Goal: Use online tool/utility: Utilize a website feature to perform a specific function

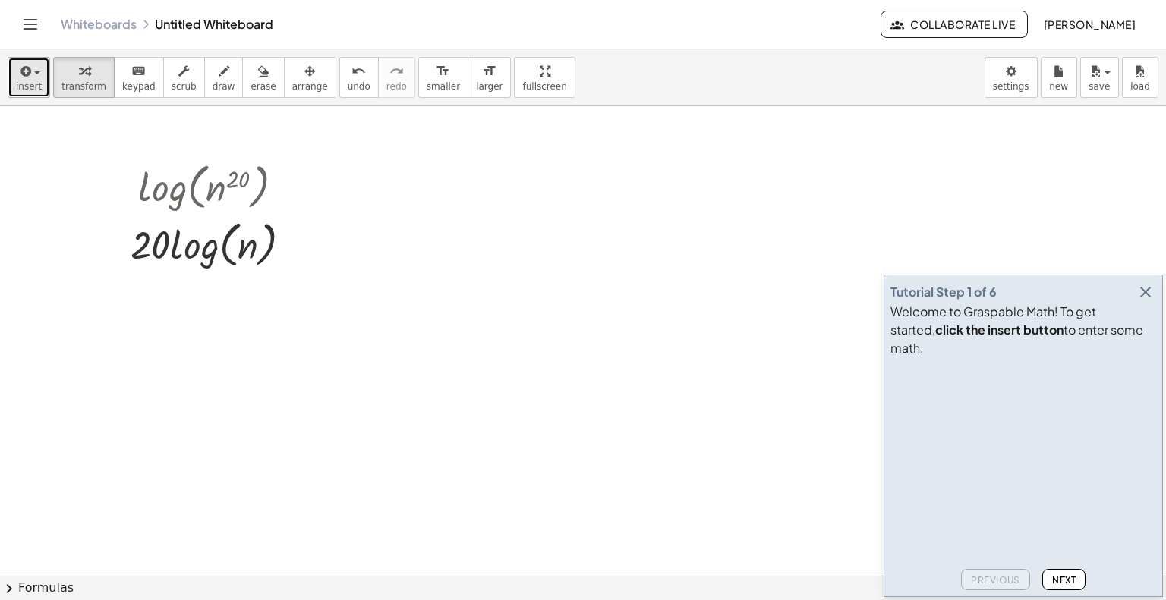
click at [20, 69] on icon "button" at bounding box center [24, 71] width 14 height 18
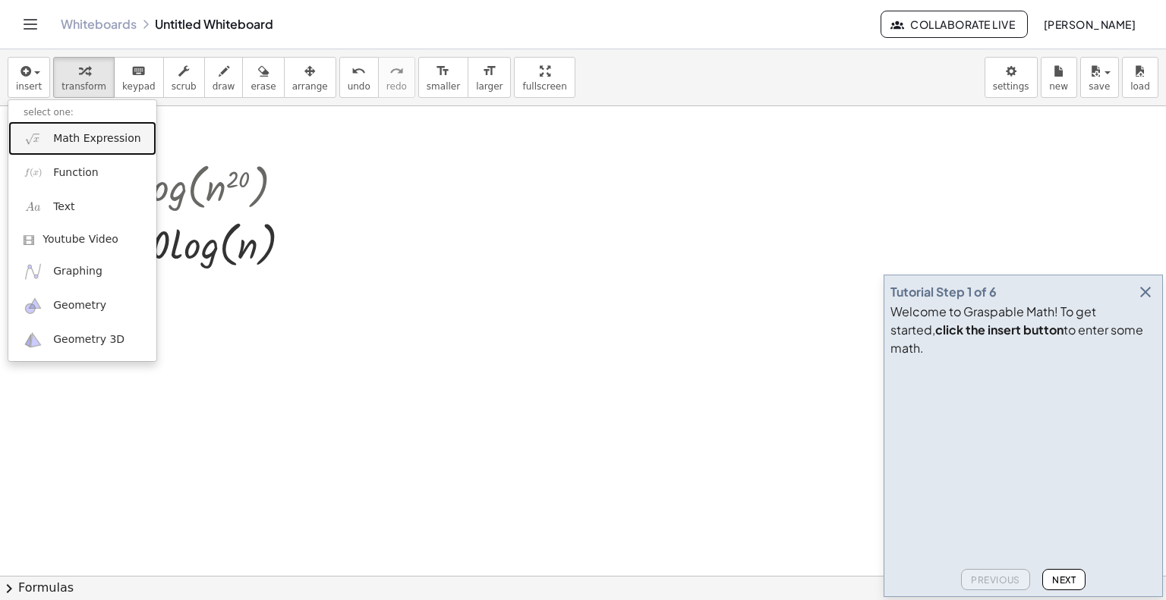
click at [76, 135] on span "Math Expression" at bounding box center [96, 138] width 87 height 15
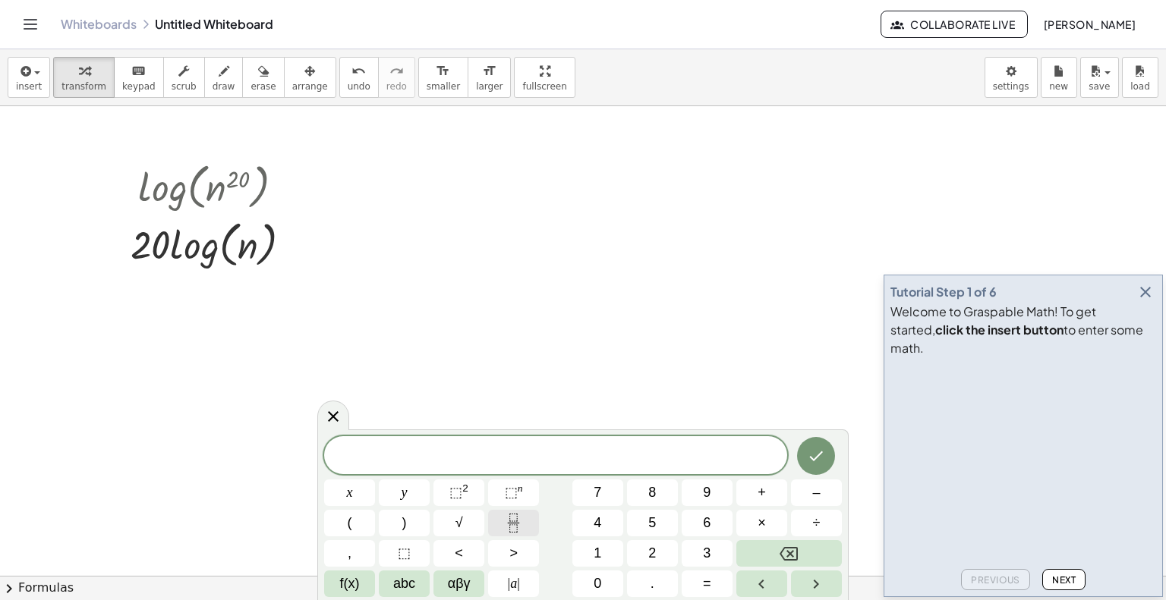
click at [525, 529] on button "Fraction" at bounding box center [513, 523] width 51 height 27
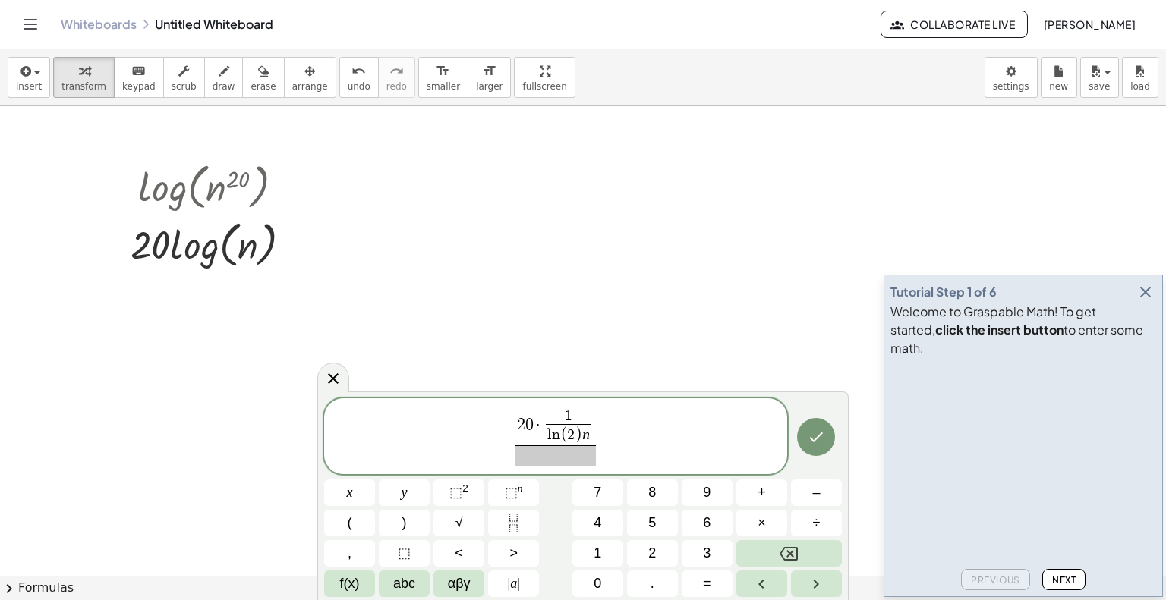
click at [549, 451] on span at bounding box center [555, 455] width 80 height 20
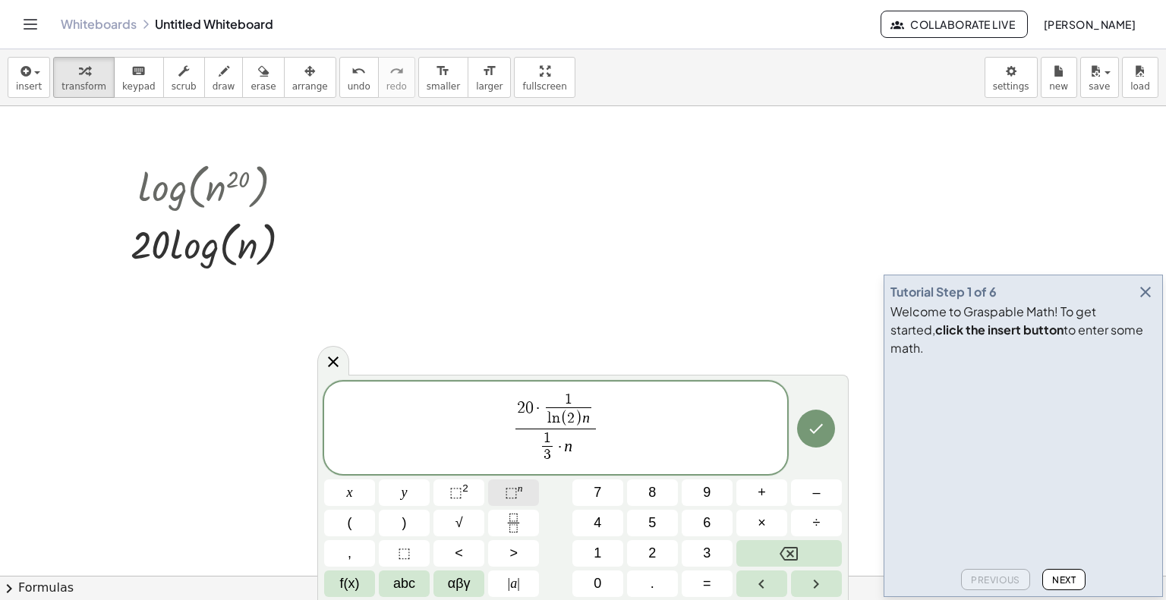
click at [510, 493] on span "⬚" at bounding box center [511, 492] width 13 height 15
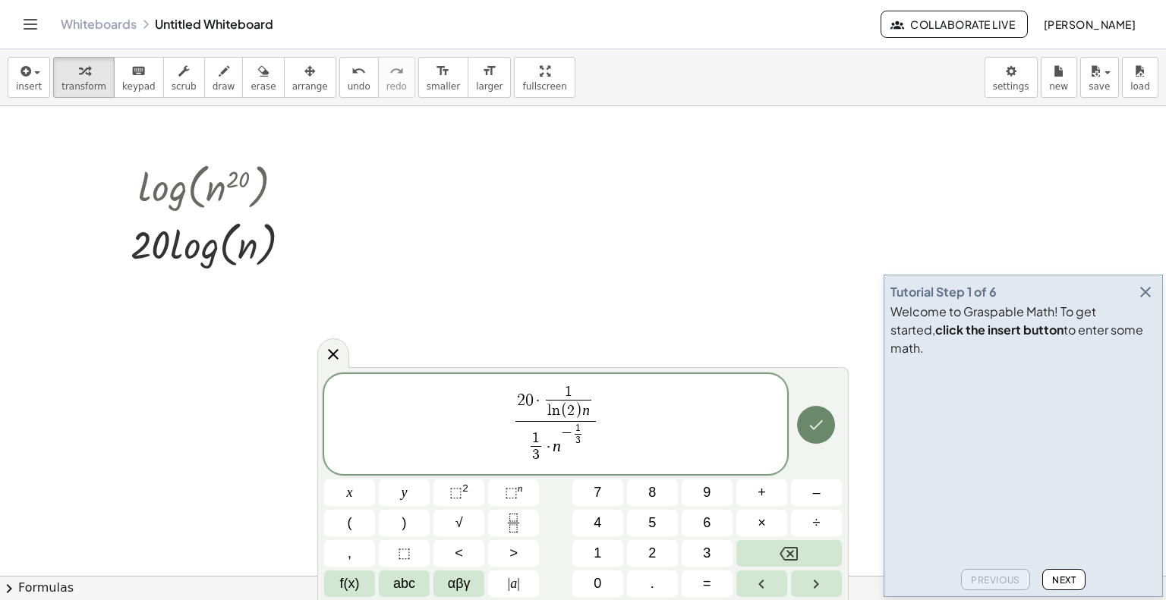
click at [812, 434] on icon "Done" at bounding box center [816, 425] width 18 height 18
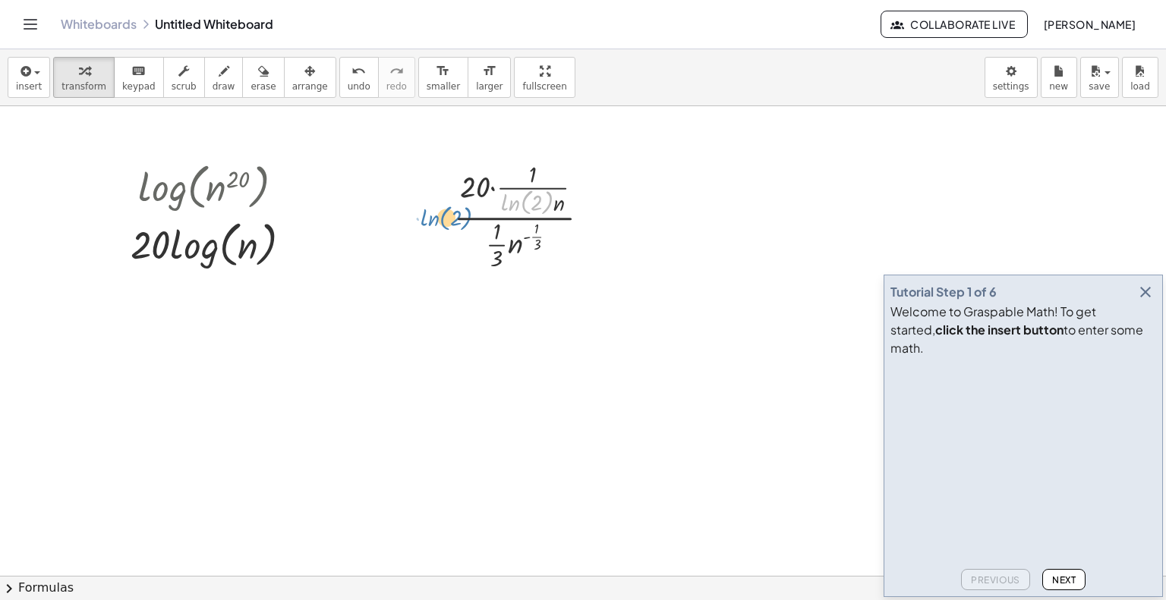
drag, startPoint x: 518, startPoint y: 194, endPoint x: 537, endPoint y: 187, distance: 20.2
click at [537, 187] on div at bounding box center [527, 215] width 163 height 116
drag, startPoint x: 523, startPoint y: 185, endPoint x: 461, endPoint y: 192, distance: 62.6
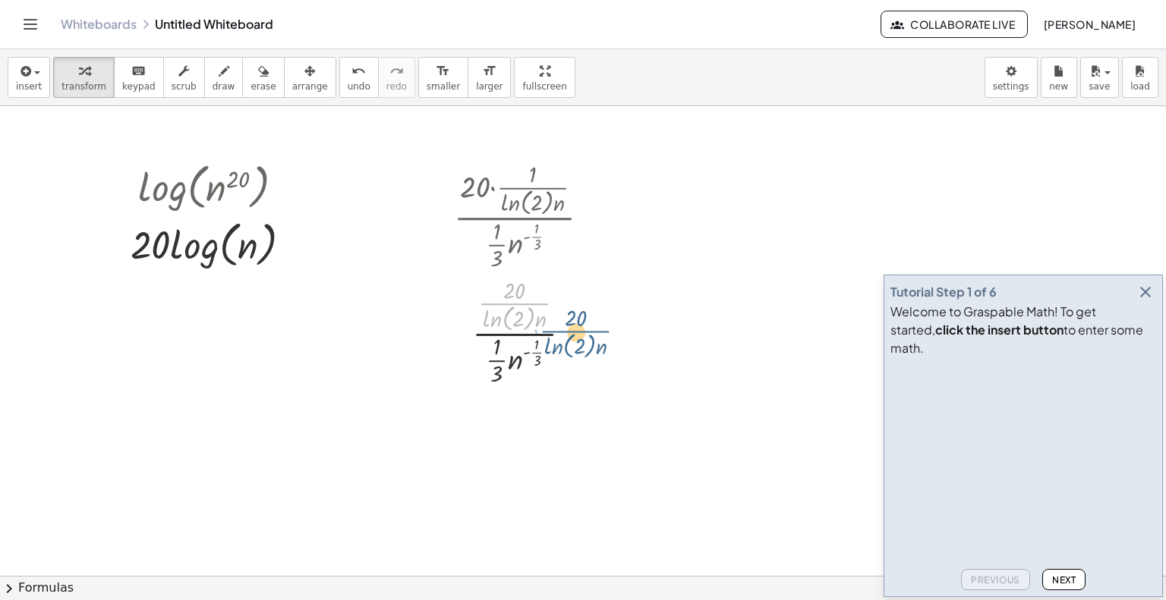
drag, startPoint x: 510, startPoint y: 303, endPoint x: 572, endPoint y: 331, distance: 68.3
click at [572, 331] on div at bounding box center [527, 330] width 163 height 116
drag, startPoint x: 504, startPoint y: 303, endPoint x: 549, endPoint y: 332, distance: 53.9
click at [549, 332] on div at bounding box center [527, 330] width 163 height 116
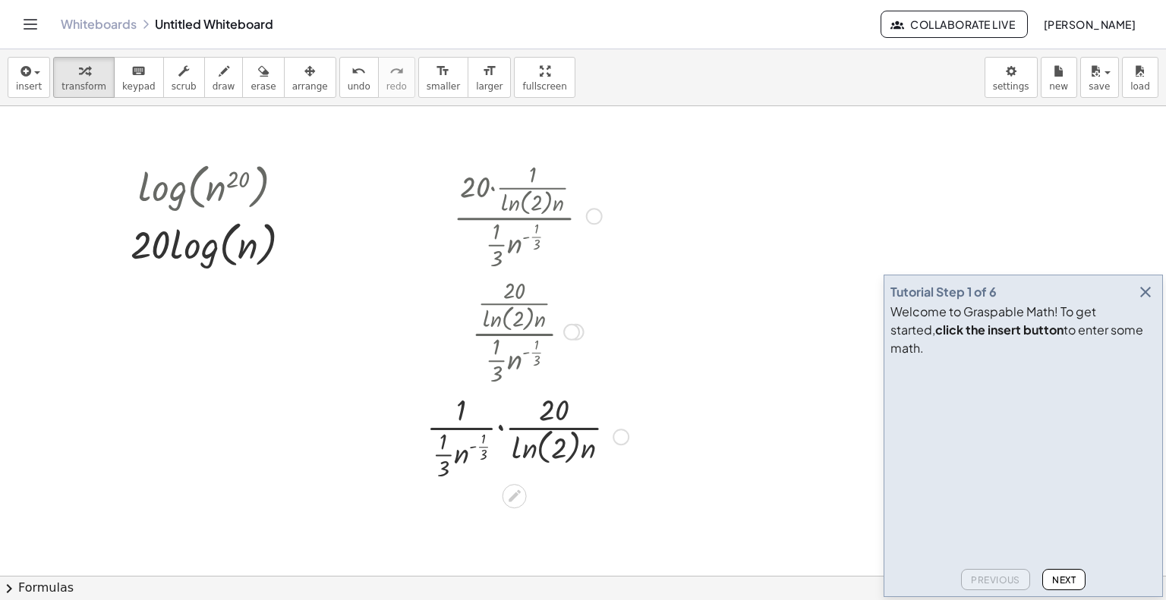
click at [456, 430] on div at bounding box center [527, 436] width 217 height 94
drag, startPoint x: 445, startPoint y: 451, endPoint x: 467, endPoint y: 449, distance: 22.8
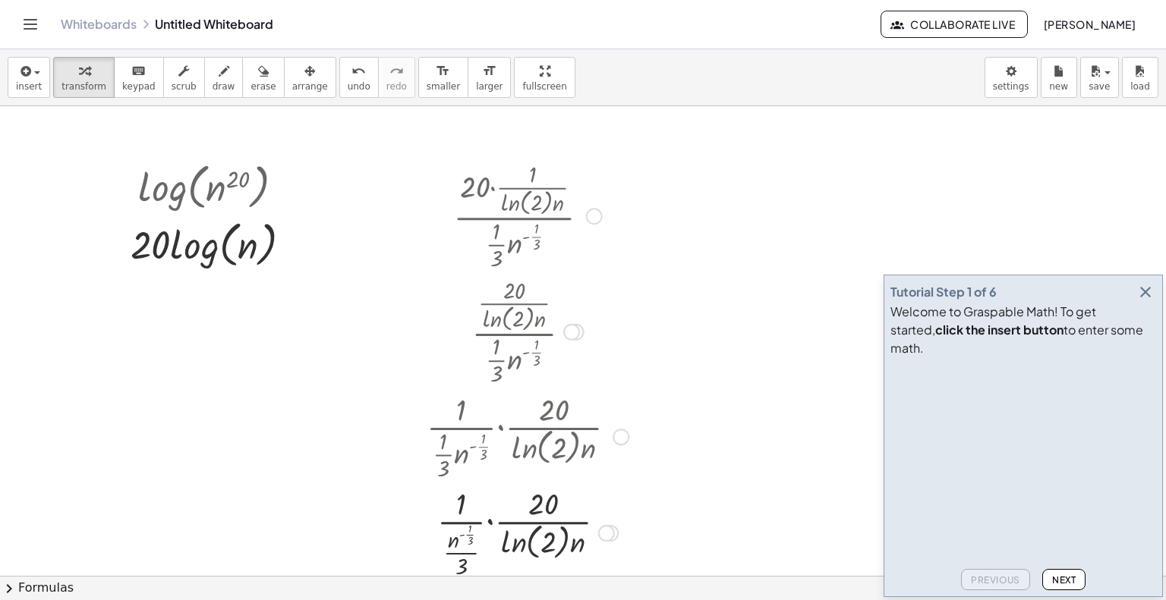
click at [462, 533] on div at bounding box center [527, 532] width 217 height 99
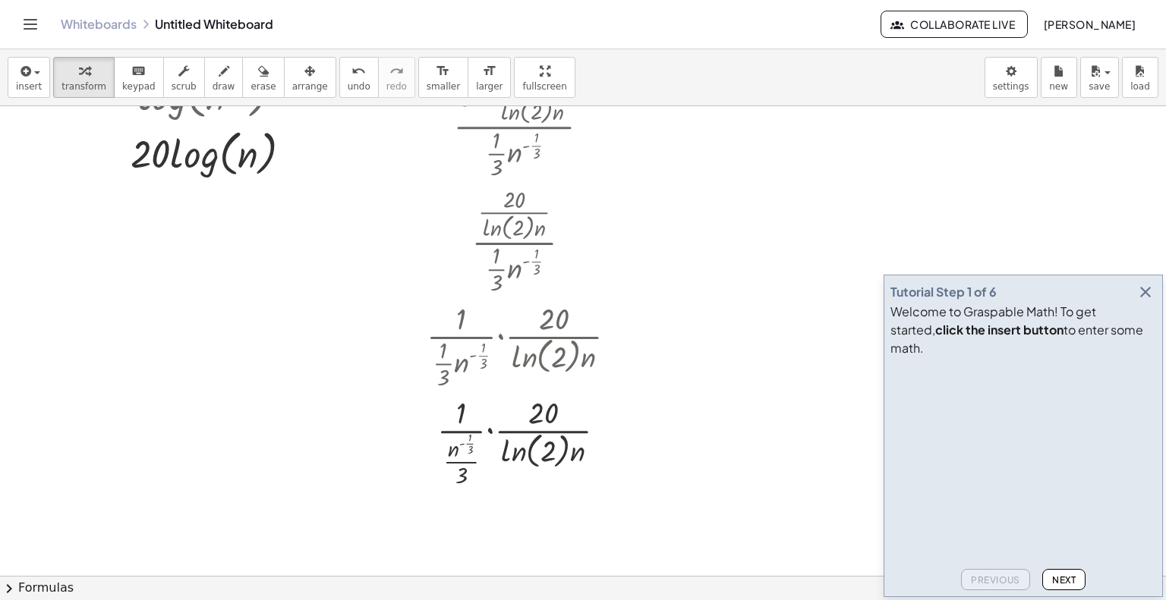
scroll to position [93, 0]
click at [348, 81] on span "undo" at bounding box center [359, 86] width 23 height 11
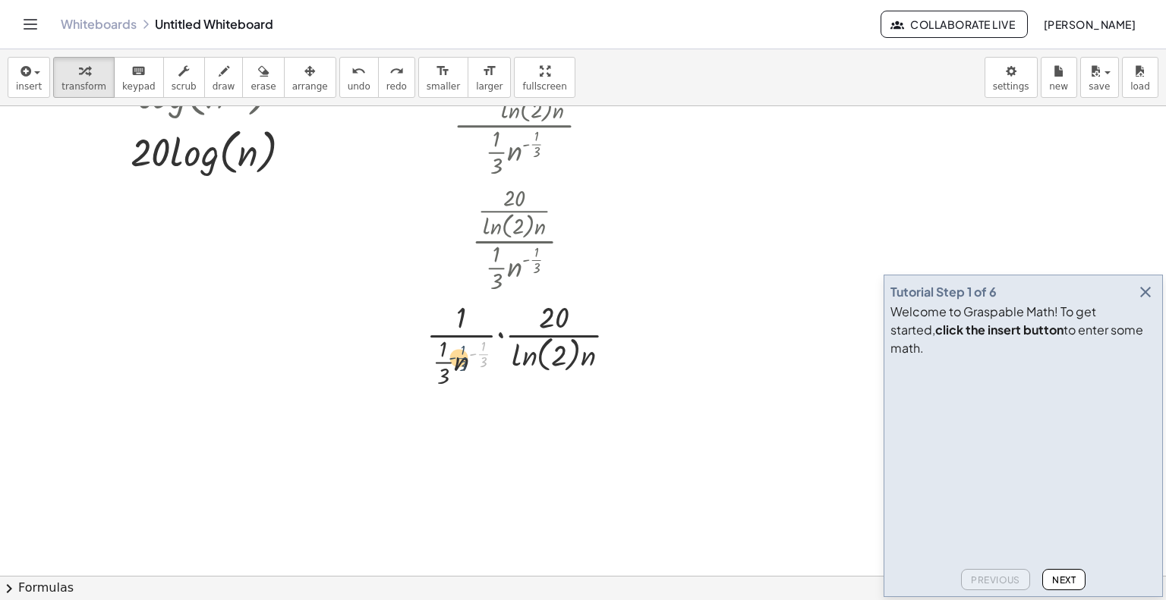
drag, startPoint x: 486, startPoint y: 356, endPoint x: 463, endPoint y: 360, distance: 23.1
click at [463, 360] on div at bounding box center [527, 343] width 217 height 94
click at [470, 355] on div at bounding box center [527, 343] width 217 height 94
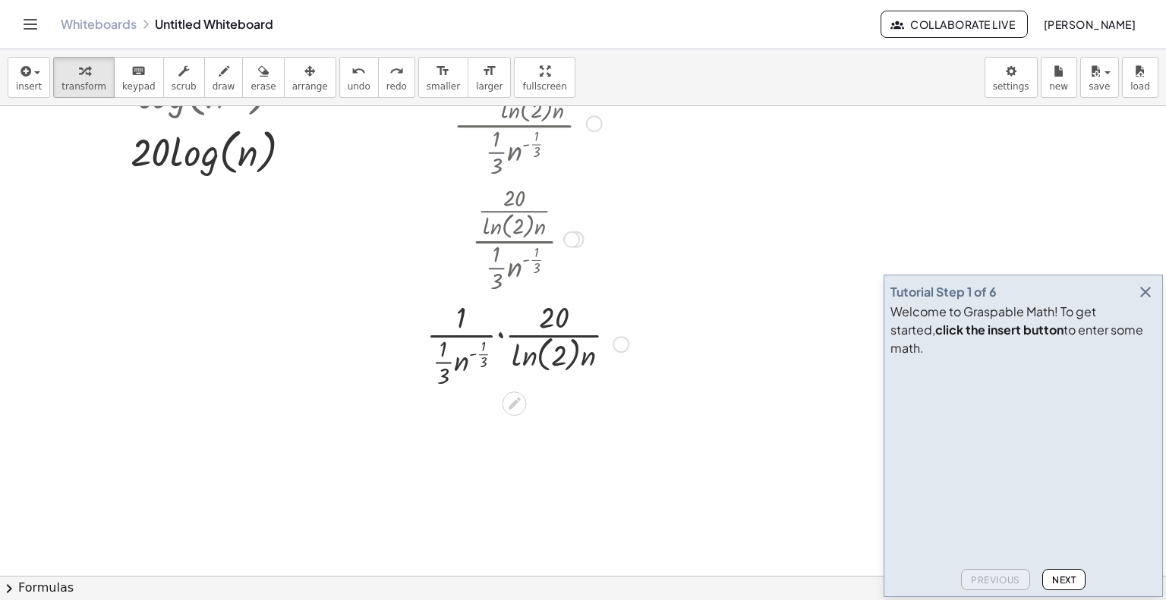
click at [474, 354] on div at bounding box center [527, 343] width 217 height 94
drag, startPoint x: 443, startPoint y: 373, endPoint x: 464, endPoint y: 371, distance: 21.3
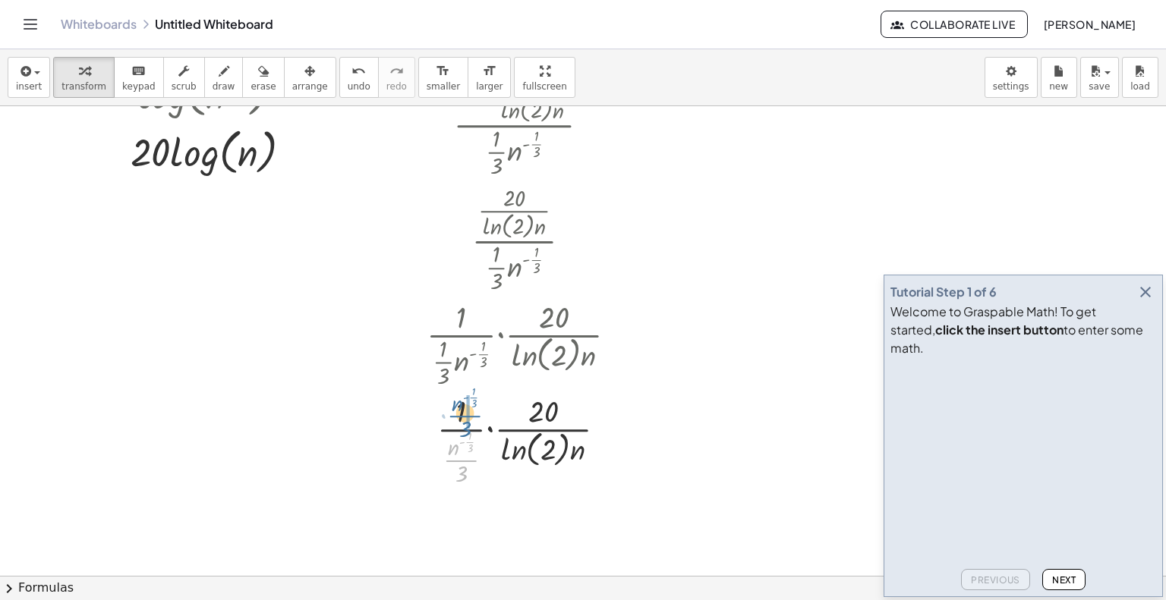
drag, startPoint x: 464, startPoint y: 461, endPoint x: 469, endPoint y: 417, distance: 44.2
click at [469, 417] on div at bounding box center [527, 439] width 217 height 99
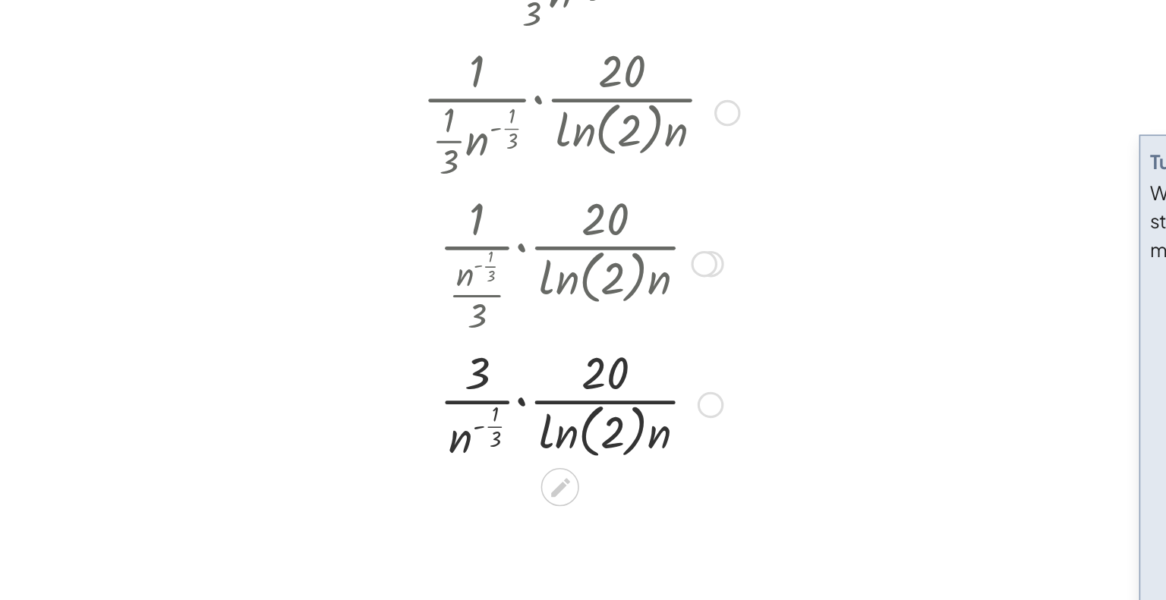
scroll to position [178, 0]
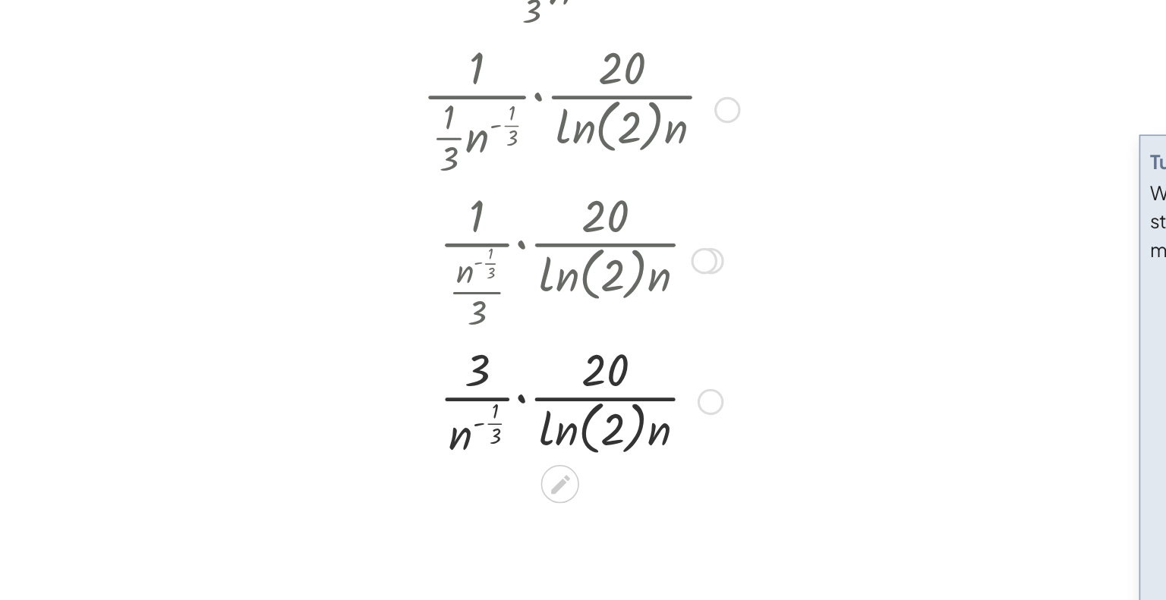
click at [460, 458] on div at bounding box center [527, 443] width 217 height 81
click at [467, 466] on div at bounding box center [527, 443] width 217 height 81
drag, startPoint x: 474, startPoint y: 466, endPoint x: 440, endPoint y: 445, distance: 39.2
click at [440, 445] on div at bounding box center [527, 443] width 217 height 81
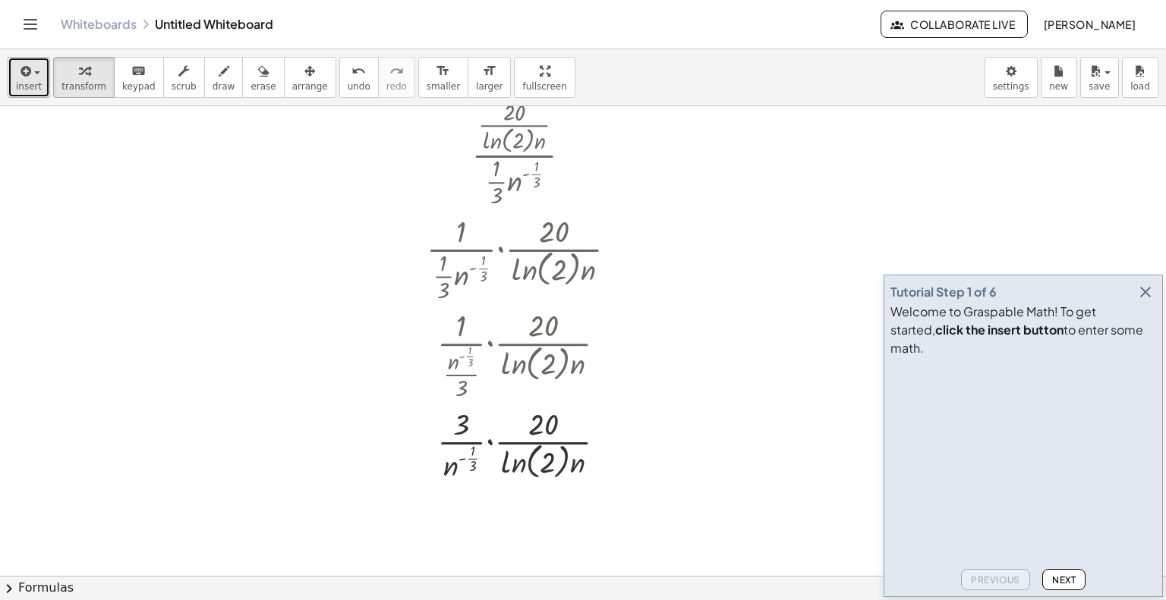
click at [11, 62] on button "insert" at bounding box center [29, 77] width 42 height 41
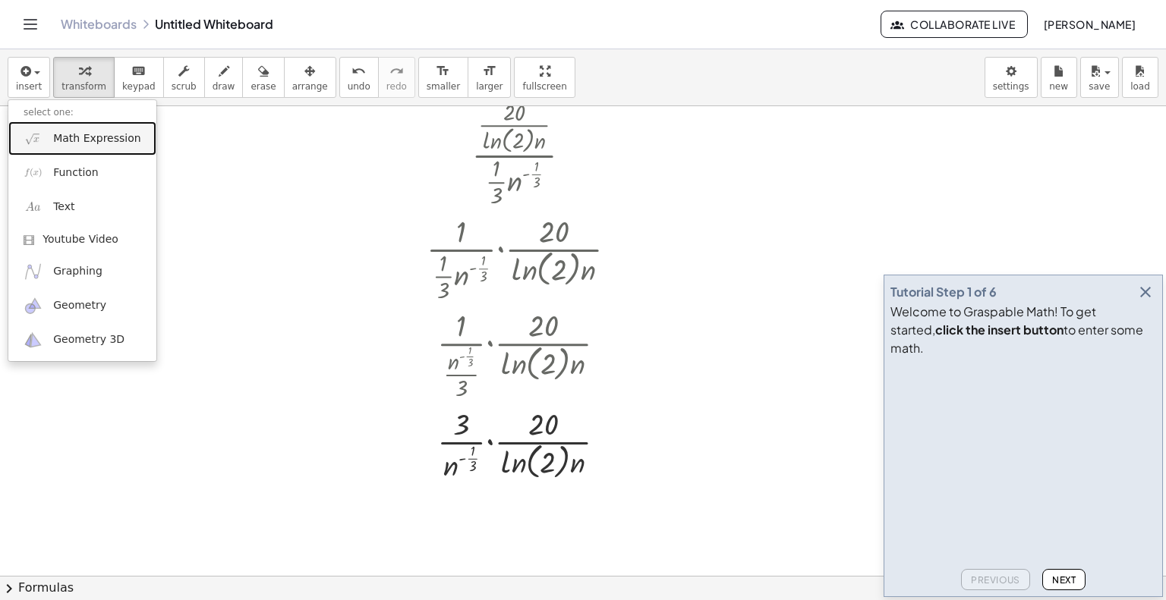
click at [58, 135] on span "Math Expression" at bounding box center [96, 138] width 87 height 15
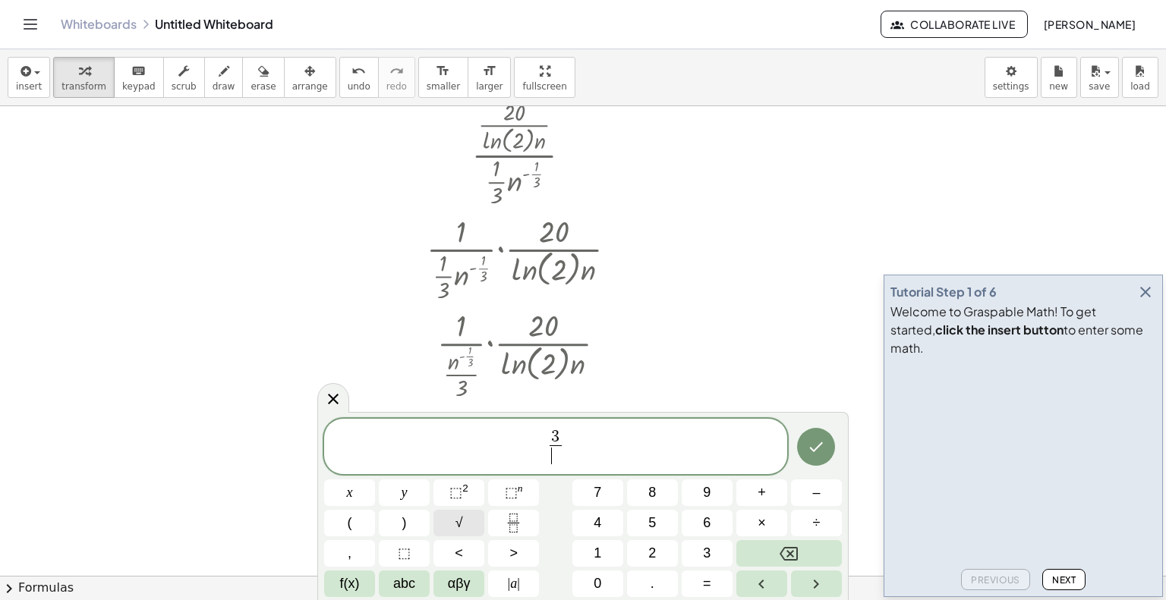
click at [456, 525] on span "√" at bounding box center [459, 523] width 8 height 20
click at [545, 452] on span "√" at bounding box center [548, 454] width 14 height 15
click at [379, 590] on button "abc" at bounding box center [404, 584] width 51 height 27
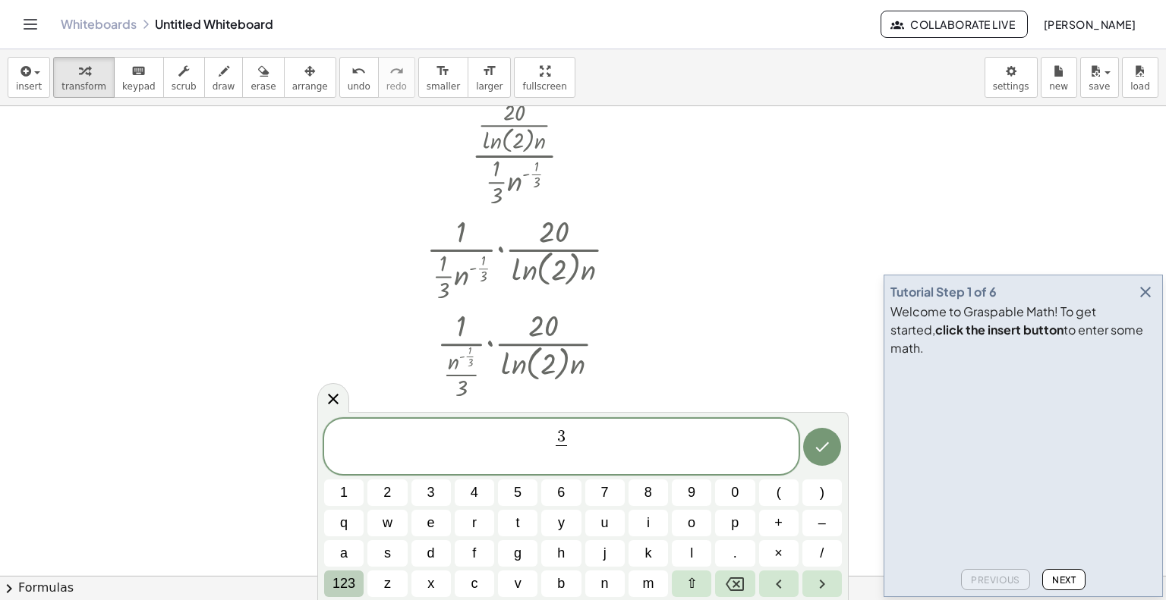
click at [359, 590] on button "123" at bounding box center [343, 584] width 39 height 27
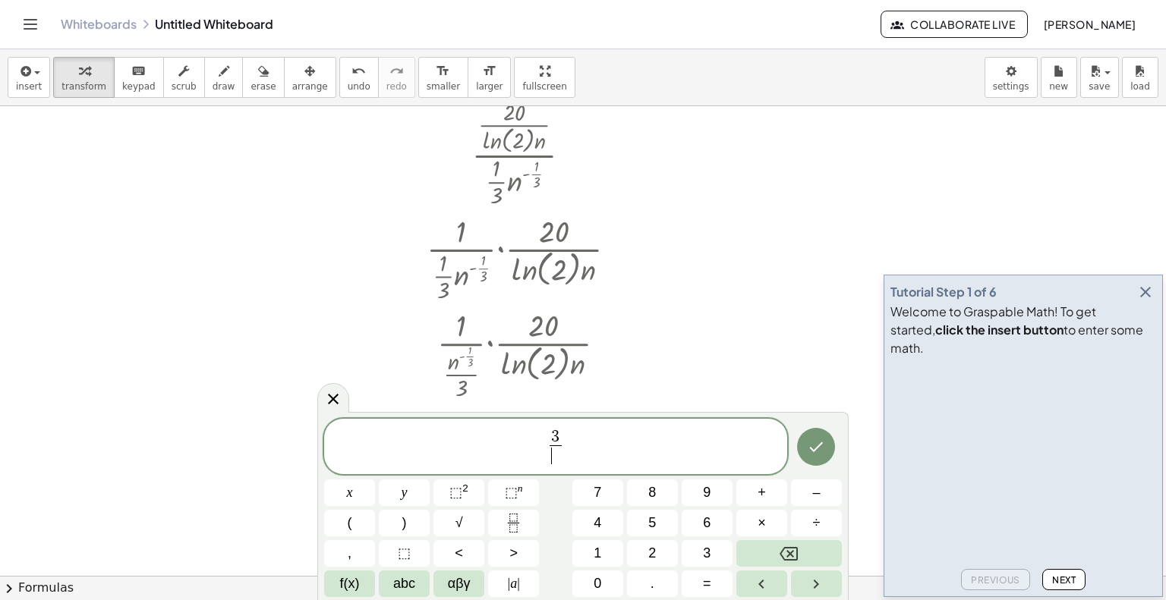
click at [359, 590] on button "f(x)" at bounding box center [349, 584] width 51 height 27
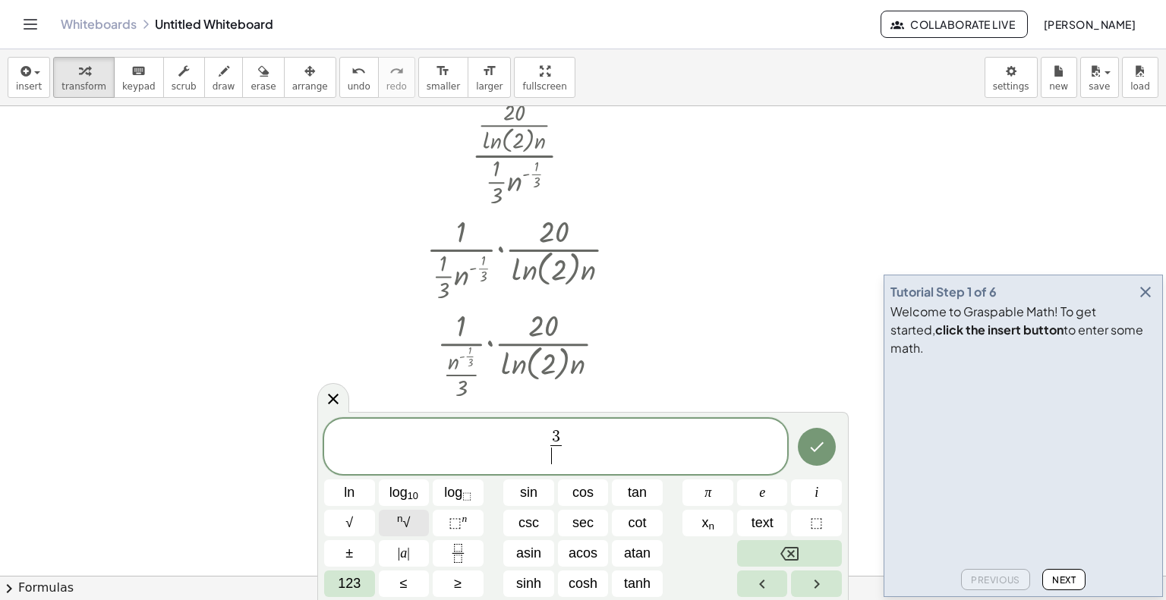
click at [398, 527] on span "n √" at bounding box center [403, 523] width 13 height 20
click at [559, 455] on span at bounding box center [562, 455] width 14 height 18
click at [579, 448] on span "3 3 √ n ​ ​" at bounding box center [555, 444] width 463 height 48
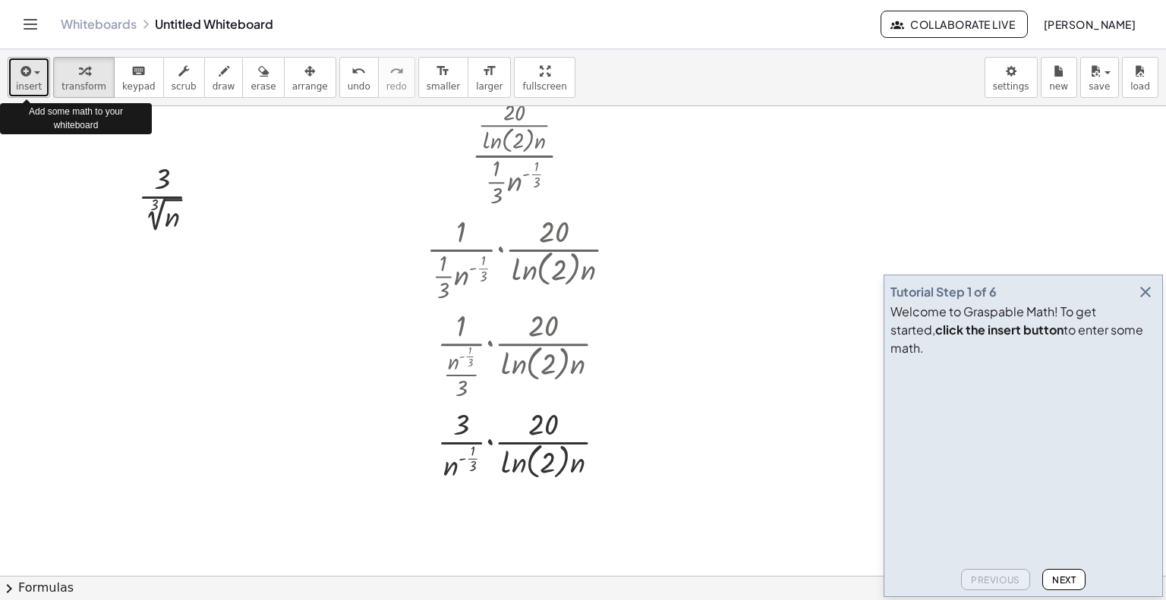
click at [30, 84] on span "insert" at bounding box center [29, 86] width 26 height 11
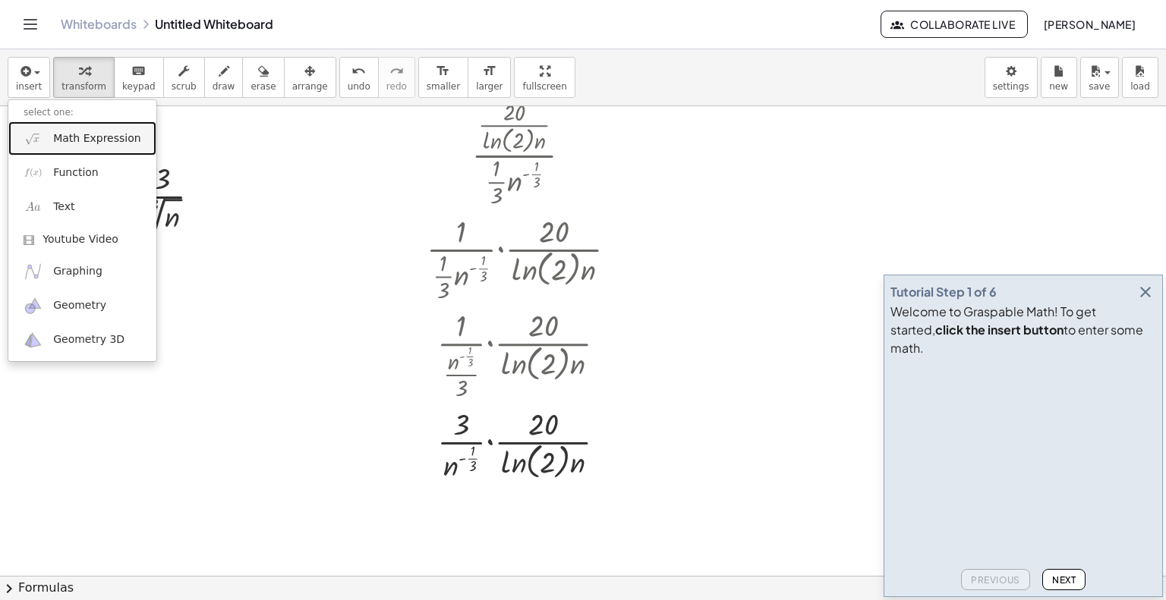
click at [54, 140] on span "Math Expression" at bounding box center [96, 138] width 87 height 15
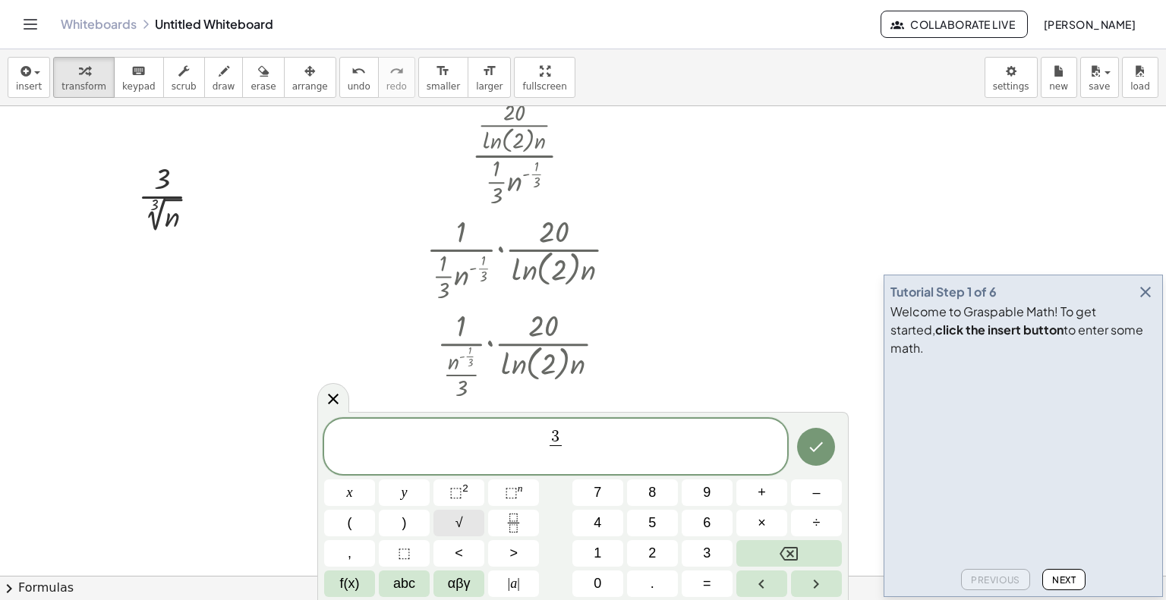
click at [464, 530] on button "√" at bounding box center [458, 523] width 51 height 27
click at [547, 457] on span "√" at bounding box center [548, 454] width 14 height 15
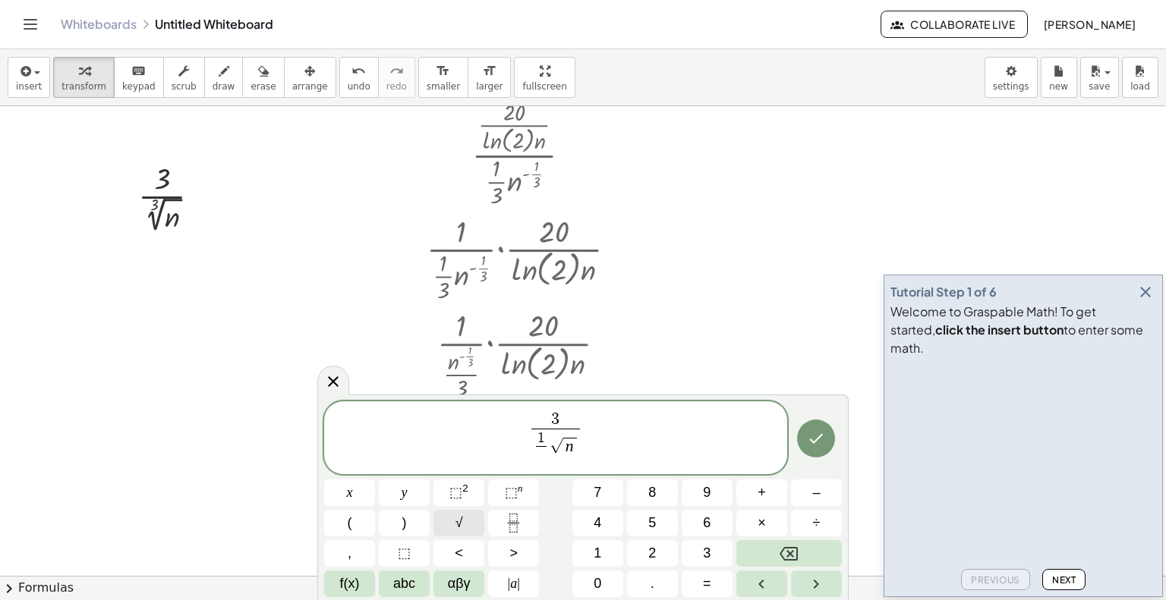
click at [470, 519] on button "√" at bounding box center [458, 523] width 51 height 27
click at [820, 450] on button "Done" at bounding box center [816, 438] width 38 height 38
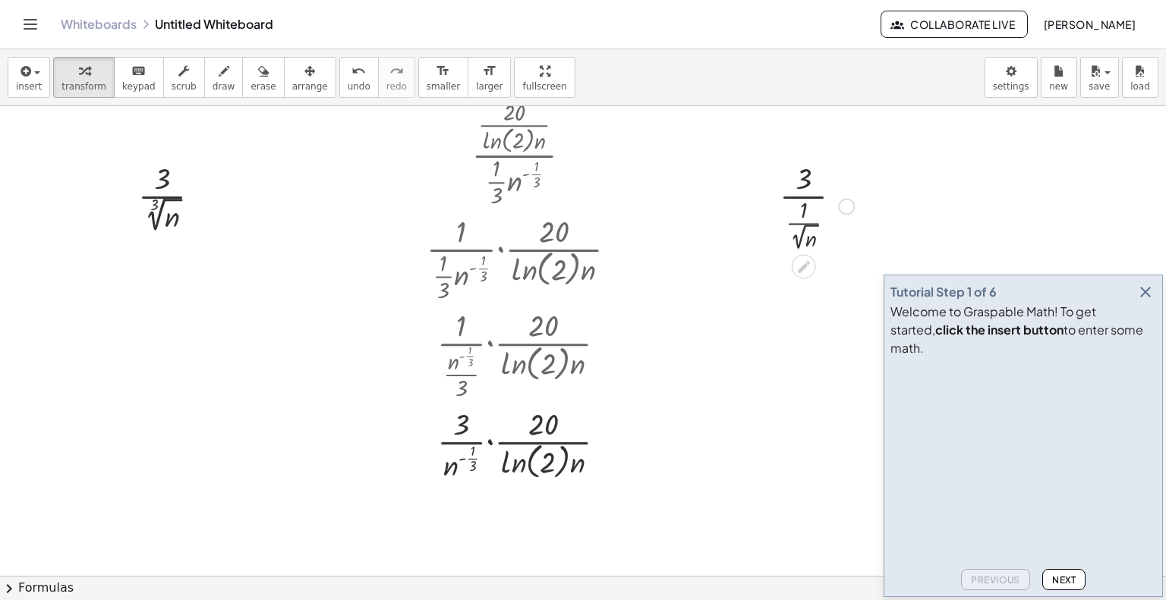
click at [795, 208] on div at bounding box center [817, 205] width 90 height 96
drag, startPoint x: 805, startPoint y: 238, endPoint x: 809, endPoint y: 183, distance: 55.5
click at [809, 183] on div at bounding box center [817, 205] width 90 height 96
click at [65, 92] on span "transform" at bounding box center [83, 86] width 45 height 11
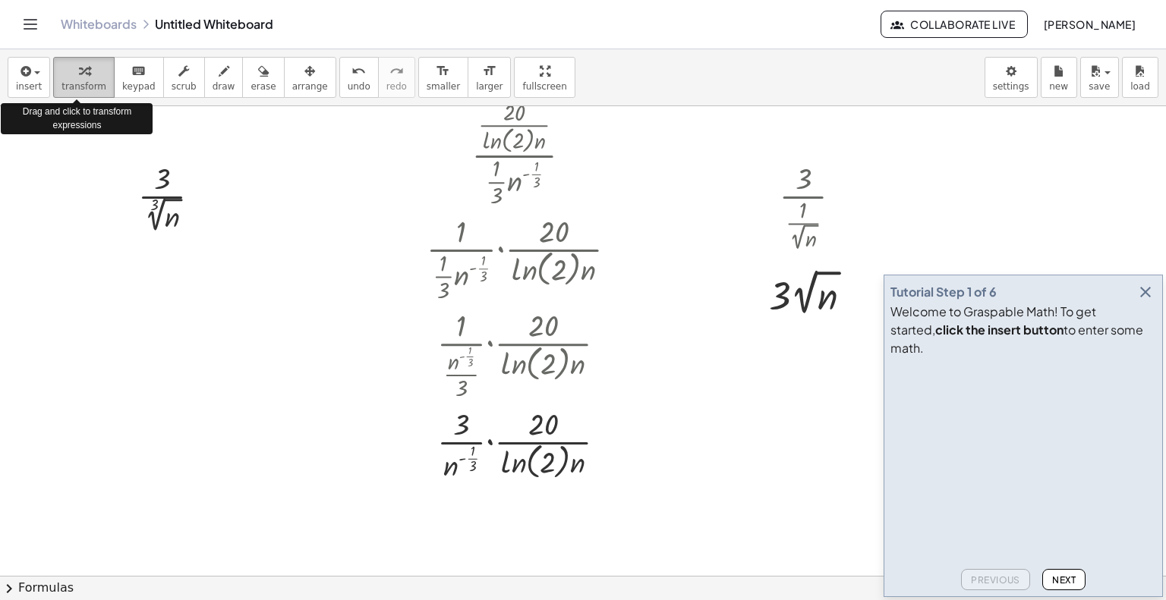
click at [49, 88] on div "insert select one: Math Expression Function Text Youtube Video Graphing Geometr…" at bounding box center [583, 77] width 1166 height 57
click at [51, 103] on div "insert select one: Math Expression Function Text Youtube Video Graphing Geometr…" at bounding box center [583, 77] width 1166 height 57
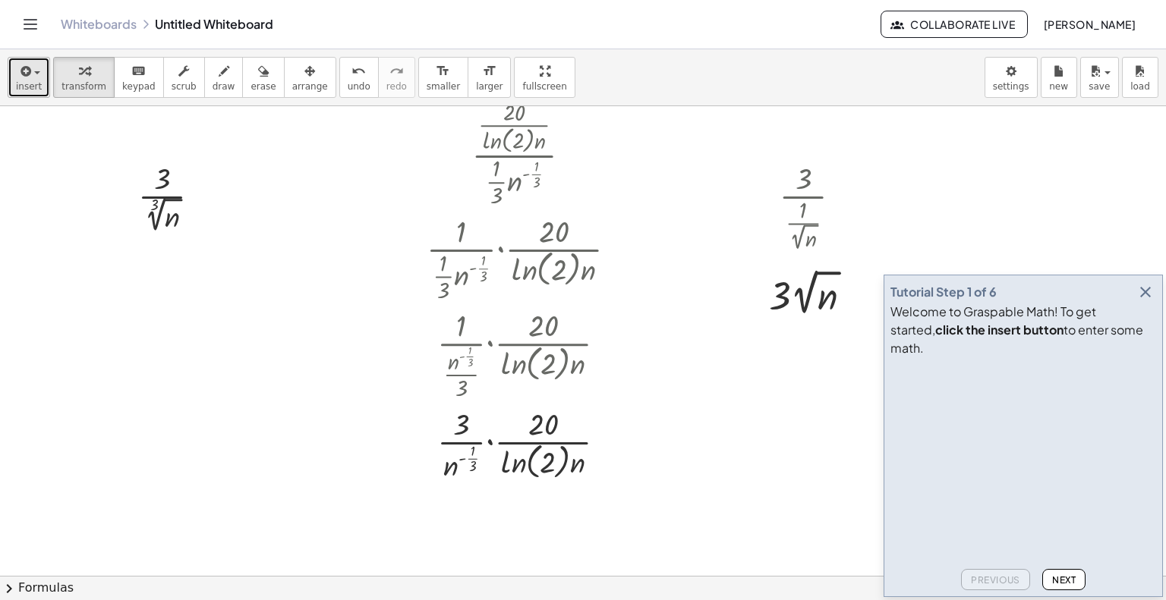
click at [42, 85] on button "insert" at bounding box center [29, 77] width 42 height 41
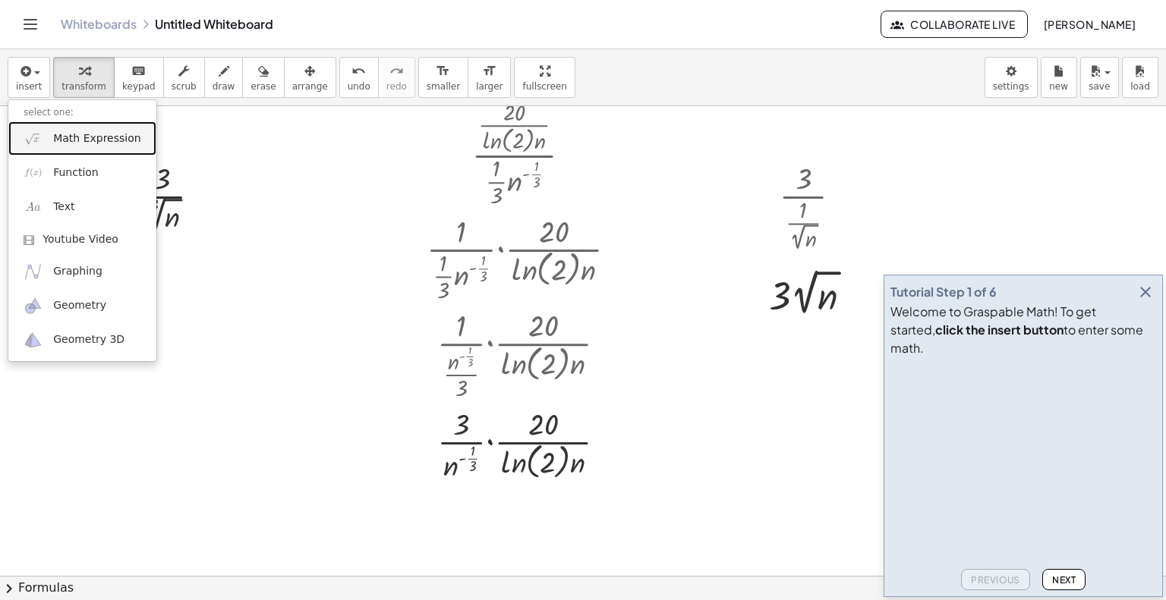
click at [86, 131] on span "Math Expression" at bounding box center [96, 138] width 87 height 15
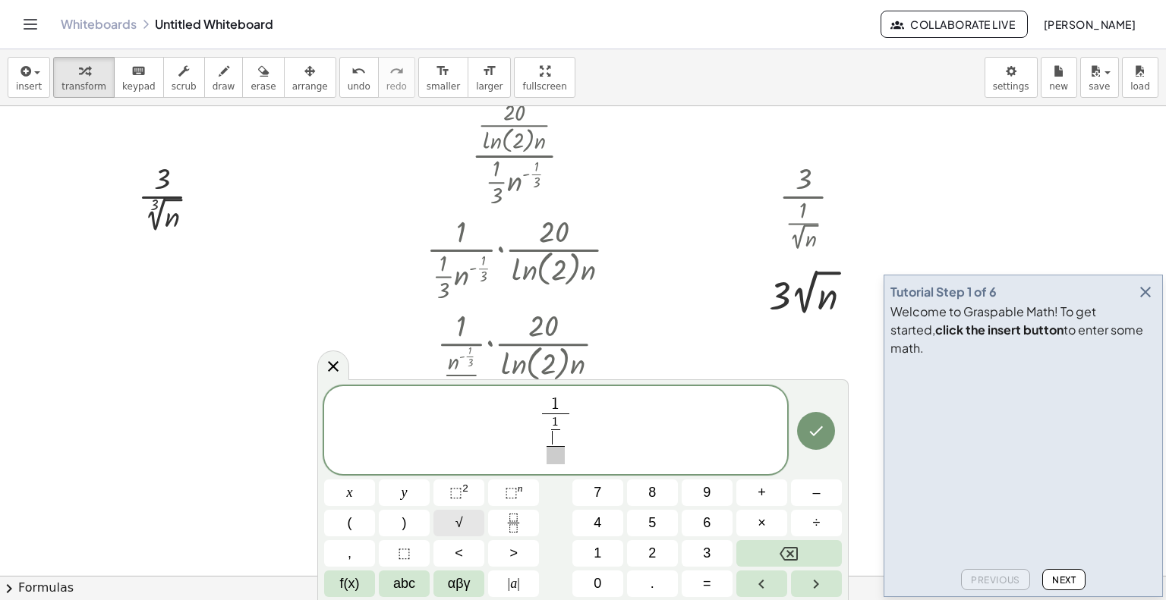
click at [442, 533] on button "√" at bounding box center [458, 523] width 51 height 27
click at [552, 455] on span at bounding box center [555, 455] width 35 height 18
click at [820, 433] on icon "Done" at bounding box center [816, 430] width 18 height 18
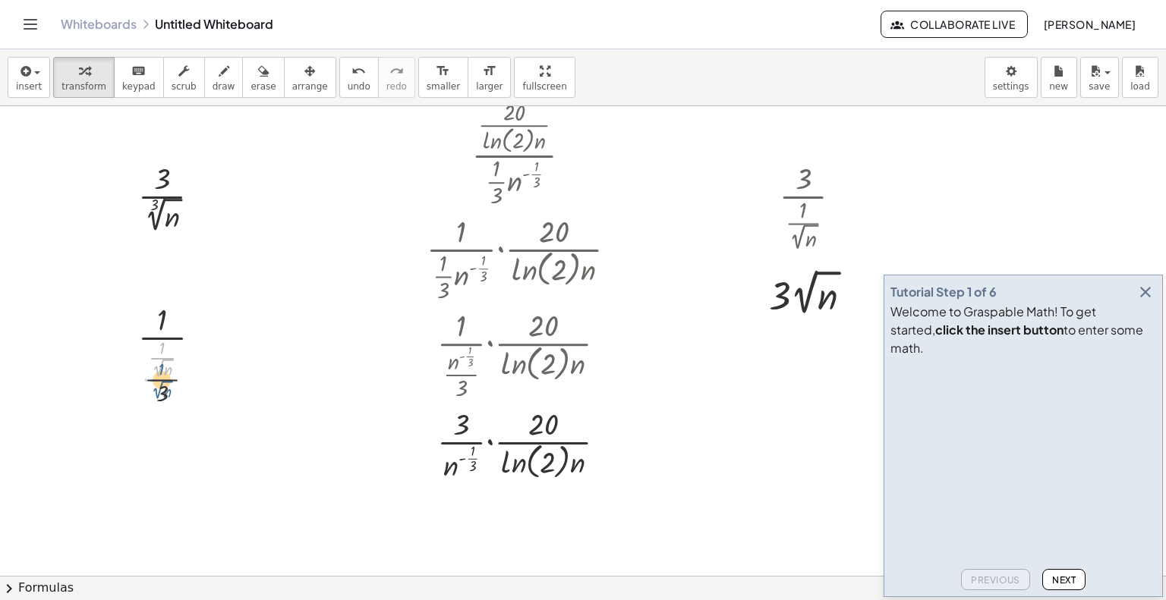
click at [162, 352] on div at bounding box center [176, 352] width 90 height 109
drag, startPoint x: 164, startPoint y: 395, endPoint x: 152, endPoint y: 373, distance: 25.1
drag, startPoint x: 149, startPoint y: 489, endPoint x: 161, endPoint y: 429, distance: 61.0
click at [161, 429] on div at bounding box center [175, 456] width 102 height 96
drag, startPoint x: 161, startPoint y: 496, endPoint x: 172, endPoint y: 433, distance: 64.8
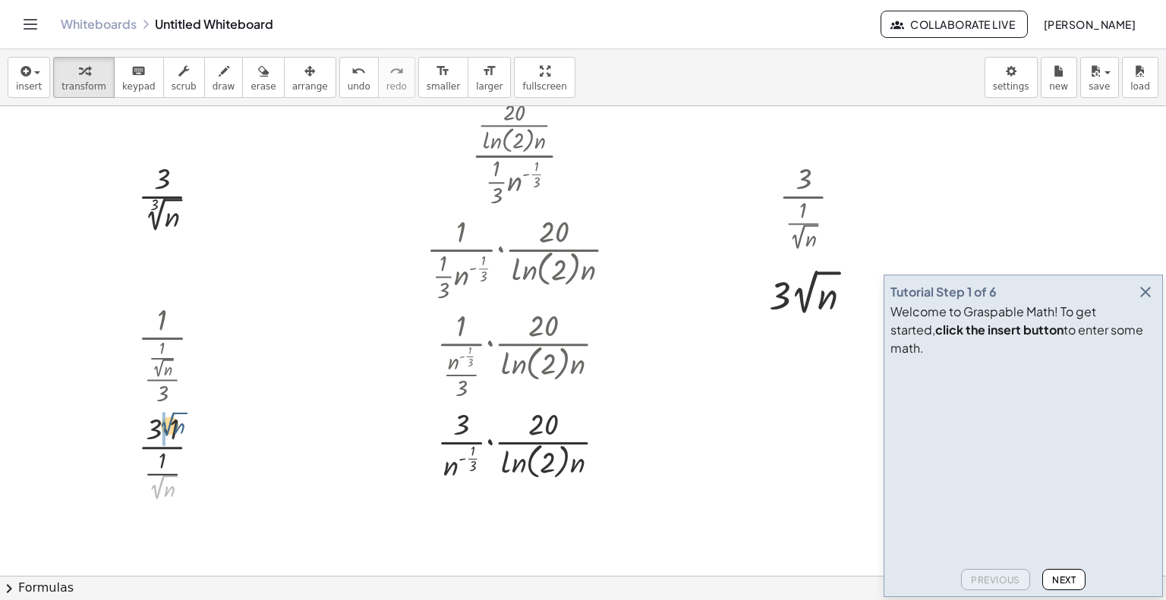
click at [172, 433] on div at bounding box center [176, 456] width 90 height 96
click at [146, 468] on div at bounding box center [175, 455] width 133 height 55
